Goal: Navigation & Orientation: Find specific page/section

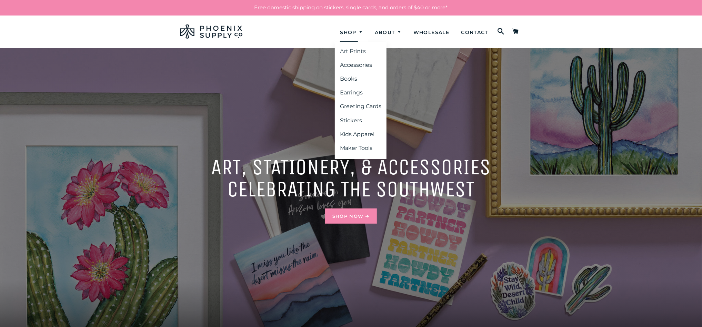
click at [346, 50] on link "Art Prints" at bounding box center [361, 51] width 52 height 12
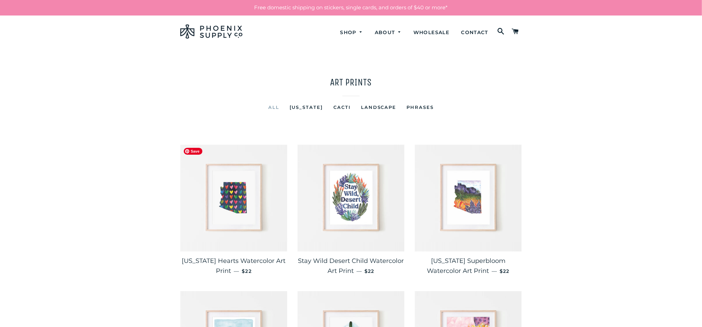
click at [236, 174] on img at bounding box center [233, 198] width 107 height 107
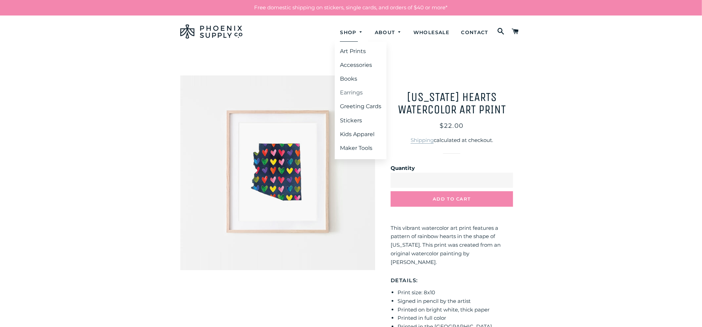
click at [351, 94] on link "Earrings" at bounding box center [361, 93] width 52 height 12
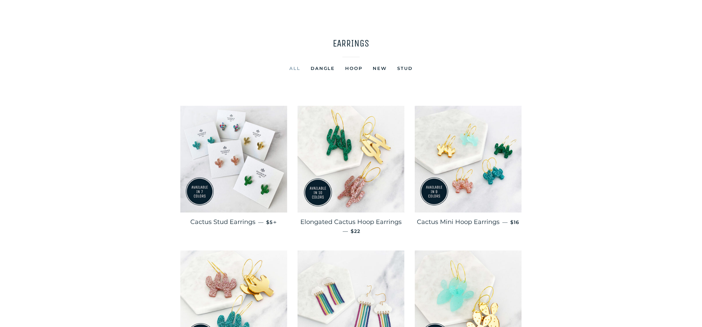
scroll to position [59, 0]
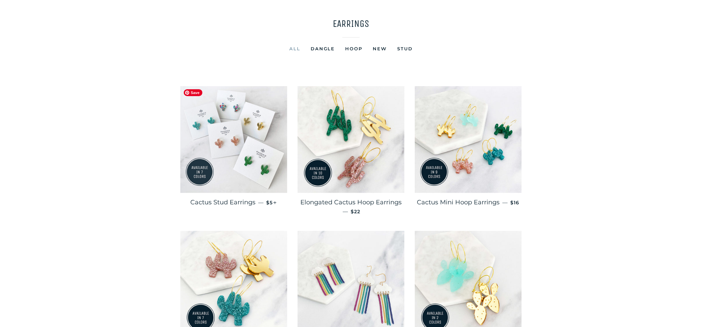
click at [256, 121] on img at bounding box center [233, 139] width 107 height 107
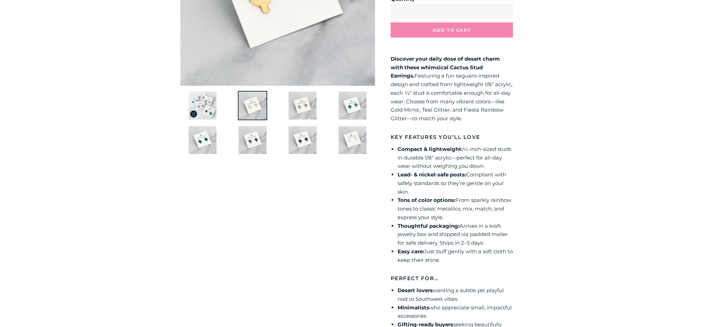
scroll to position [185, 0]
click at [614, 66] on main "/" at bounding box center [351, 136] width 702 height 546
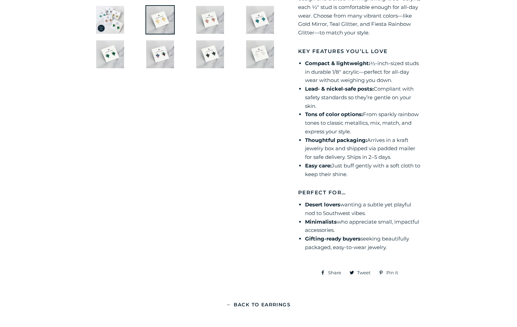
scroll to position [272, 0]
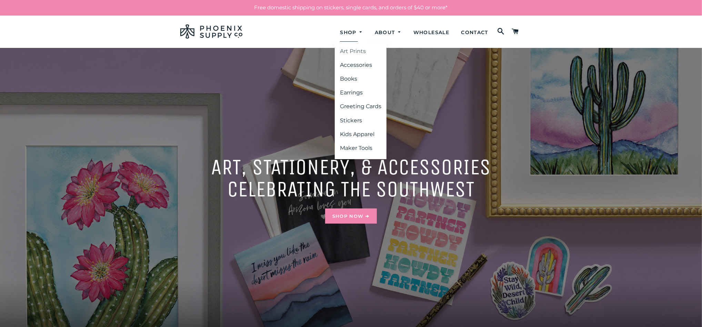
click at [344, 51] on link "Art Prints" at bounding box center [361, 51] width 52 height 12
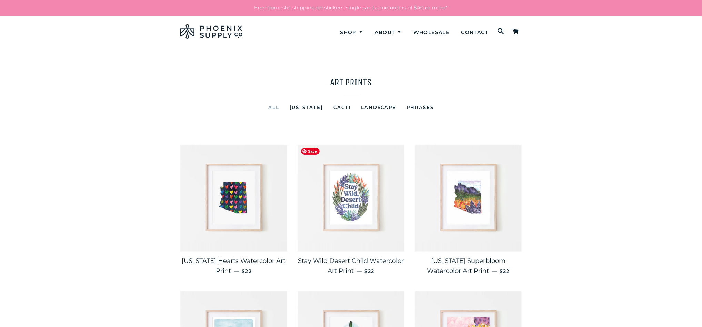
click at [365, 216] on img at bounding box center [351, 198] width 107 height 107
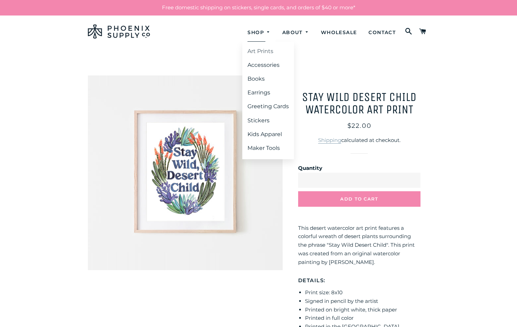
click at [253, 51] on link "Art Prints" at bounding box center [268, 51] width 52 height 12
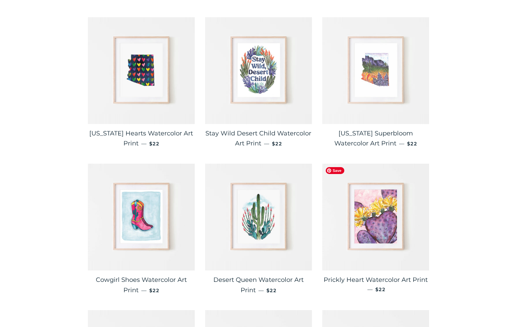
scroll to position [139, 0]
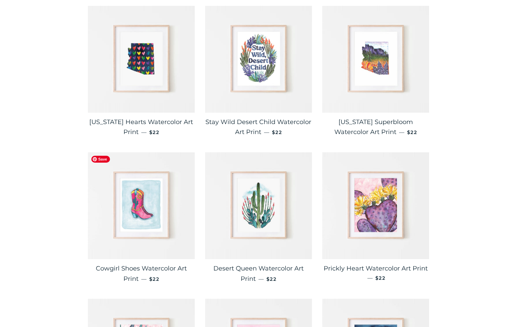
click at [144, 212] on img at bounding box center [141, 205] width 107 height 107
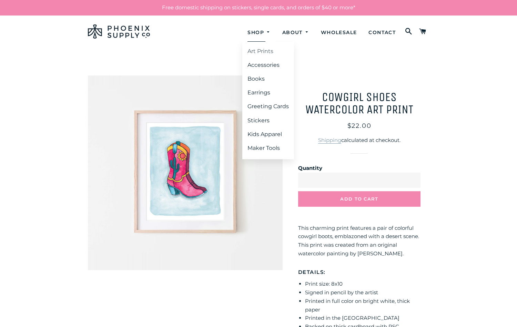
click at [254, 52] on link "Art Prints" at bounding box center [268, 51] width 52 height 12
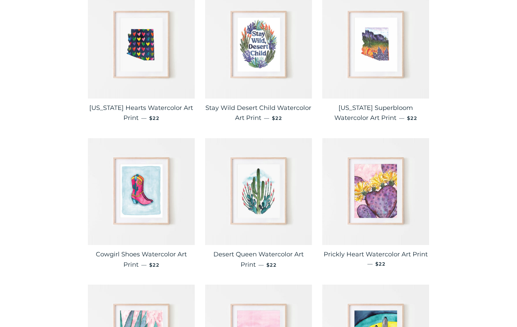
scroll to position [169, 0]
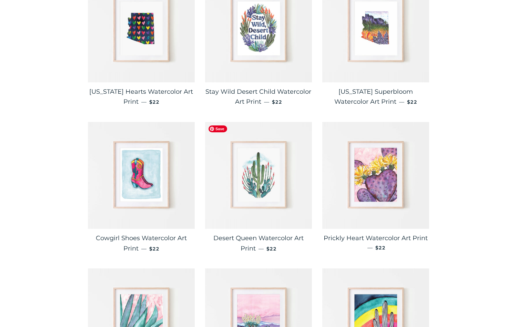
click at [272, 184] on img at bounding box center [258, 175] width 107 height 107
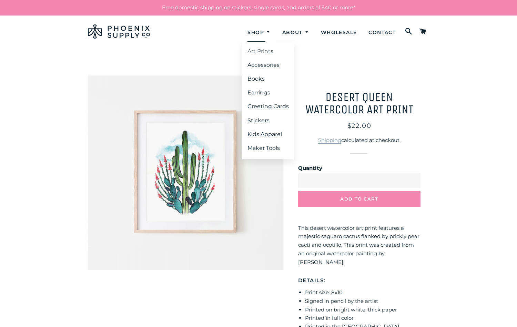
click at [259, 49] on link "Art Prints" at bounding box center [268, 51] width 52 height 12
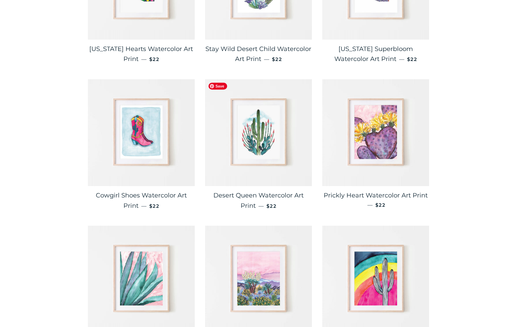
scroll to position [214, 0]
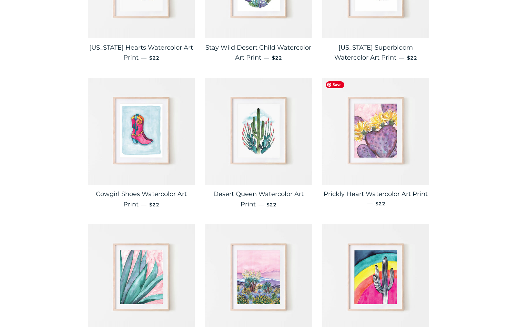
click at [373, 137] on img at bounding box center [376, 131] width 107 height 107
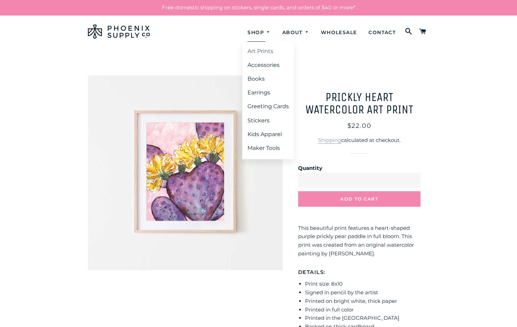
click at [256, 50] on link "Art Prints" at bounding box center [268, 51] width 52 height 12
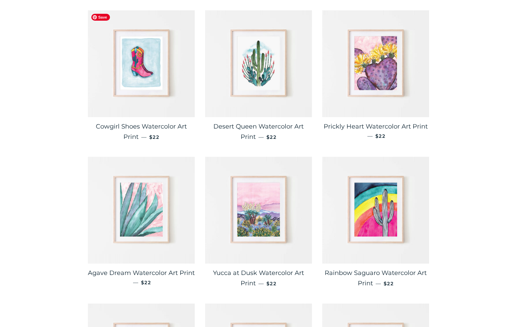
scroll to position [287, 0]
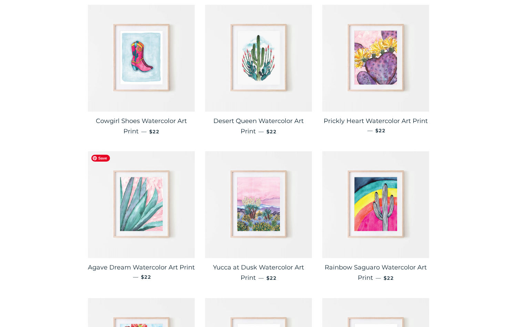
click at [144, 188] on img at bounding box center [141, 204] width 107 height 107
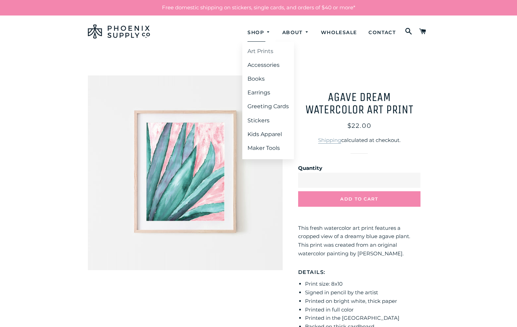
click at [258, 52] on link "Art Prints" at bounding box center [268, 51] width 52 height 12
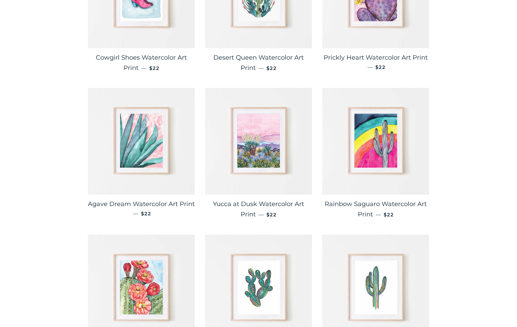
scroll to position [371, 0]
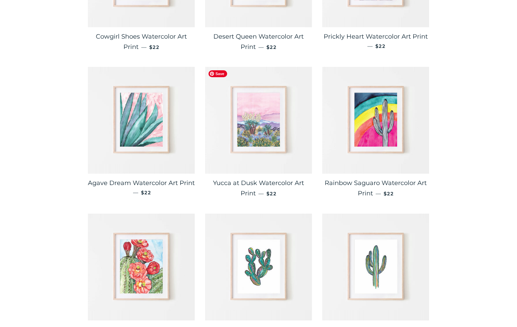
click at [256, 120] on img at bounding box center [258, 120] width 107 height 107
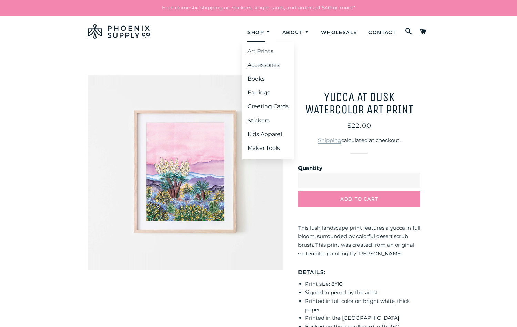
click at [259, 51] on link "Art Prints" at bounding box center [268, 51] width 52 height 12
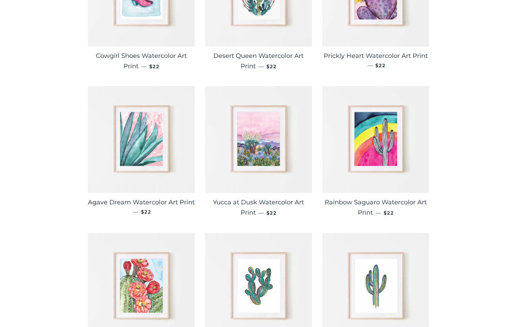
scroll to position [357, 0]
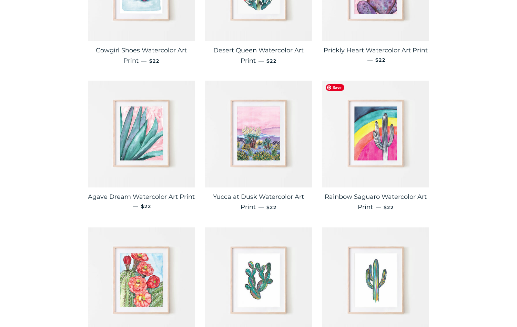
click at [391, 156] on img at bounding box center [376, 134] width 107 height 107
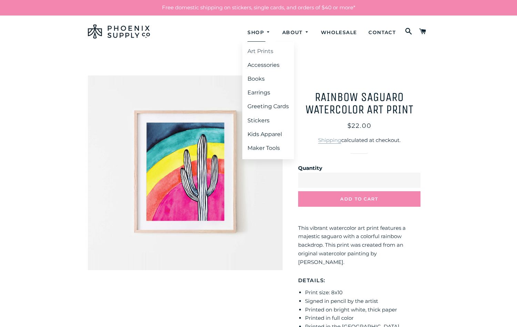
click at [256, 52] on link "Art Prints" at bounding box center [268, 51] width 52 height 12
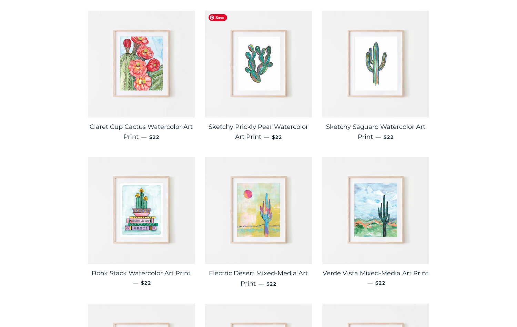
scroll to position [574, 0]
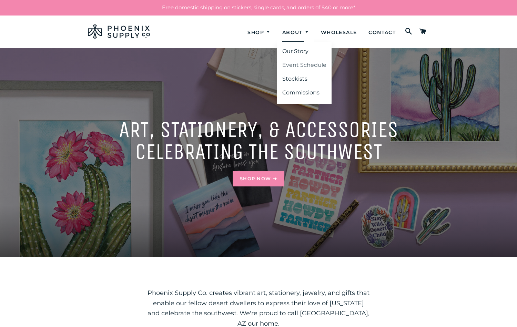
click at [307, 67] on link "Event Schedule" at bounding box center [304, 65] width 54 height 12
click at [301, 65] on link "Event Schedule" at bounding box center [304, 65] width 54 height 12
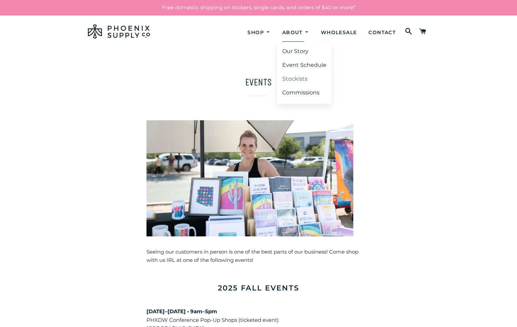
click at [294, 79] on link "Stockists" at bounding box center [304, 79] width 54 height 12
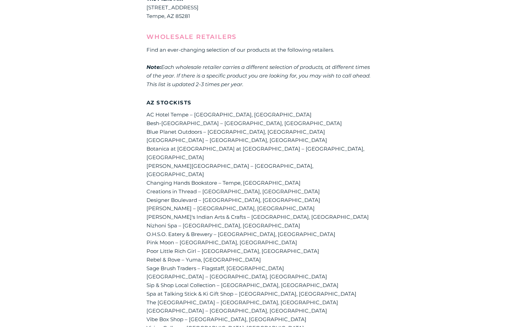
scroll to position [301, 0]
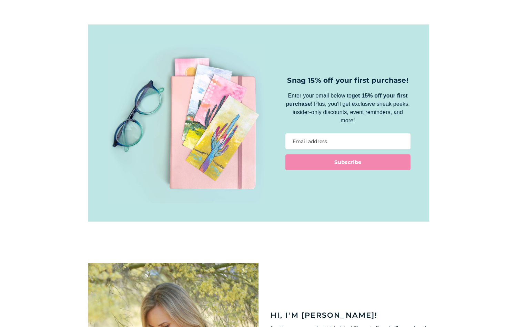
scroll to position [1160, 0]
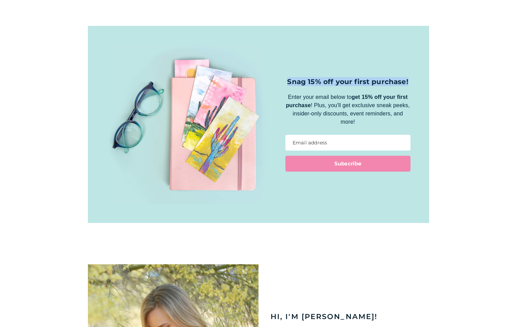
drag, startPoint x: 408, startPoint y: 71, endPoint x: 300, endPoint y: 74, distance: 107.7
click at [288, 77] on div "Snag 15% off your first purchase!" at bounding box center [348, 81] width 125 height 9
drag, startPoint x: 304, startPoint y: 74, endPoint x: 441, endPoint y: 1, distance: 155.1
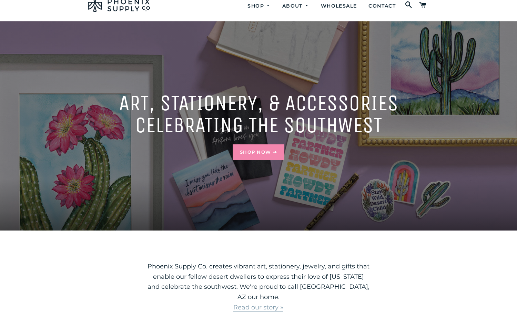
scroll to position [0, 0]
